Goal: Task Accomplishment & Management: Complete application form

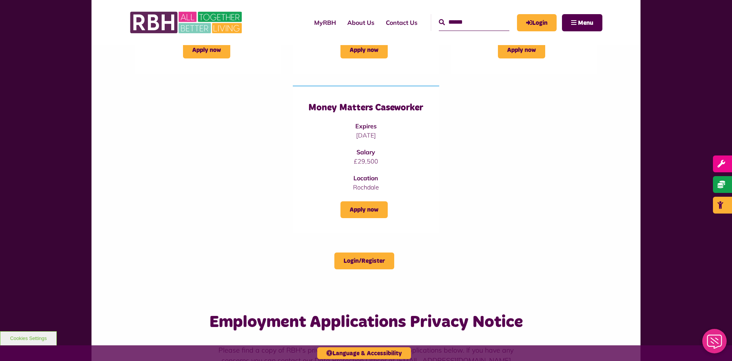
scroll to position [243, 0]
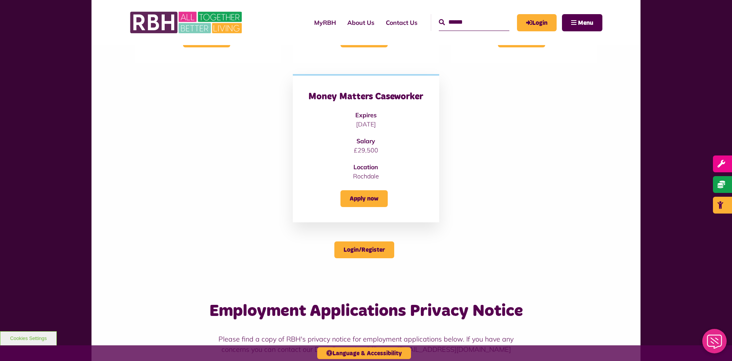
click at [368, 97] on h3 "Money Matters Caseworker" at bounding box center [366, 97] width 116 height 12
click at [380, 160] on div "Money Matters Caseworker Expires [DATE] Salary £29,500 Location [GEOGRAPHIC_DAT…" at bounding box center [366, 136] width 116 height 90
click at [358, 202] on link "Apply now" at bounding box center [364, 198] width 47 height 17
click at [547, 25] on link "Login" at bounding box center [537, 22] width 40 height 17
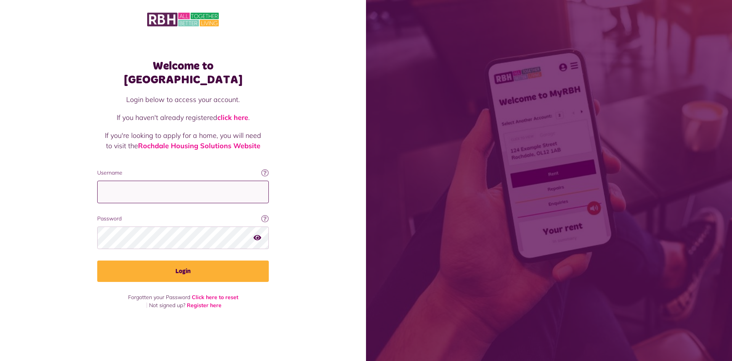
click at [182, 192] on input "Username" at bounding box center [183, 191] width 172 height 23
